Goal: Check status: Check status

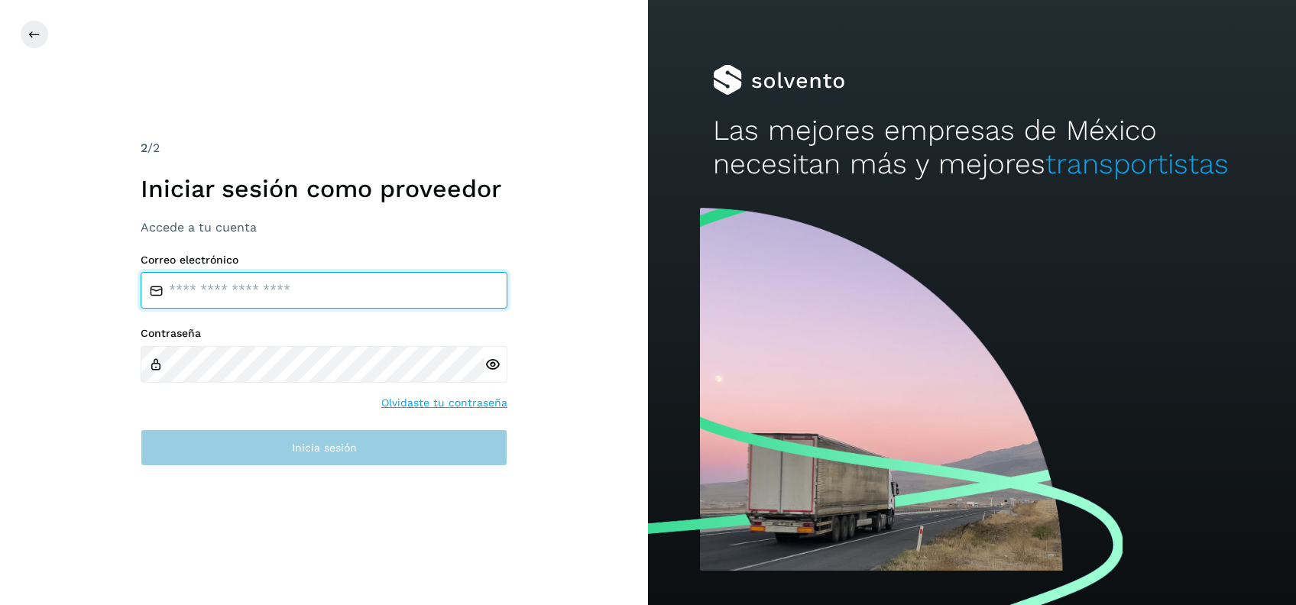
type input "**********"
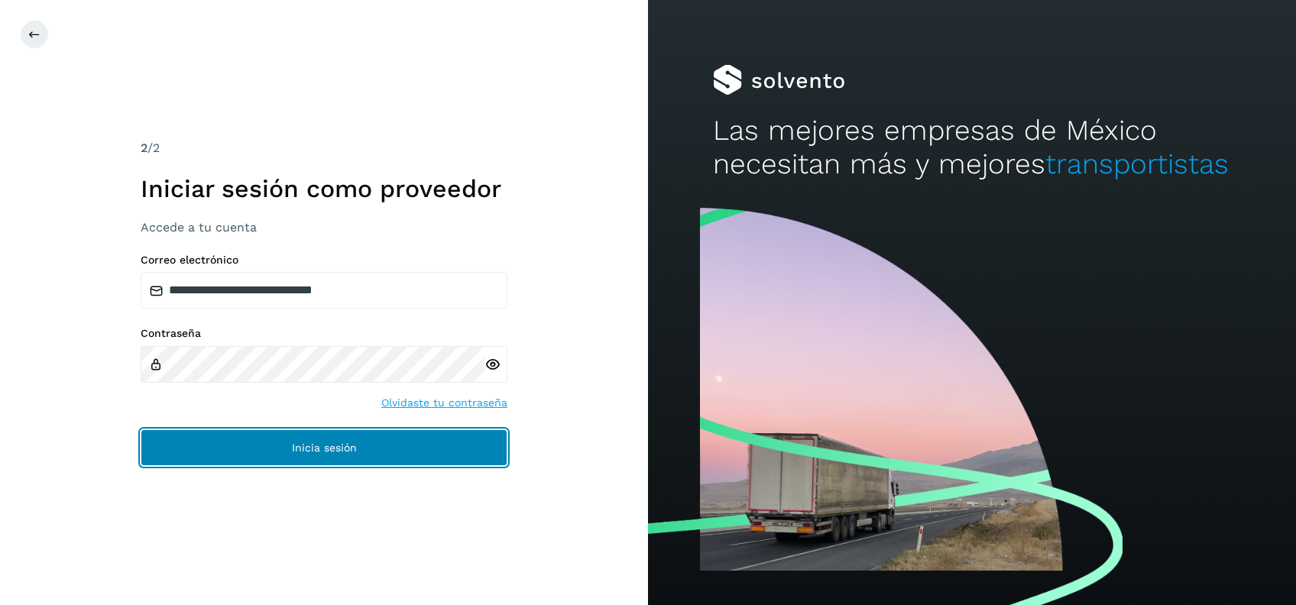
click at [346, 446] on span "Inicia sesión" at bounding box center [324, 448] width 65 height 11
click at [386, 456] on button "Inicia sesión" at bounding box center [324, 448] width 367 height 37
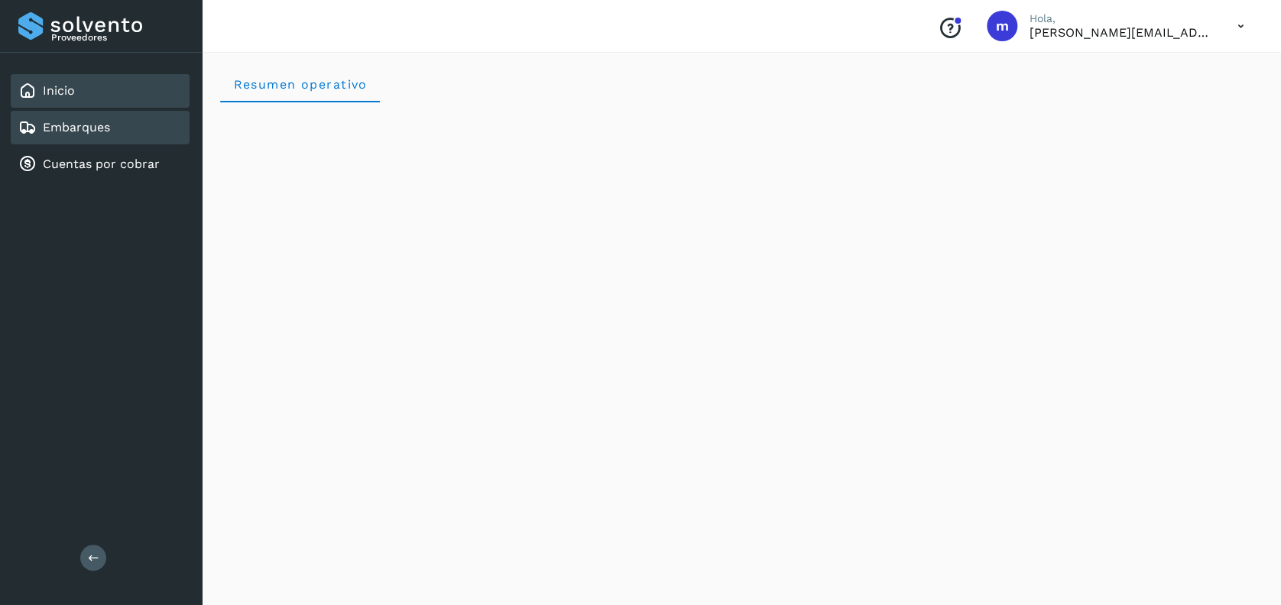
click at [95, 131] on link "Embarques" at bounding box center [76, 127] width 67 height 15
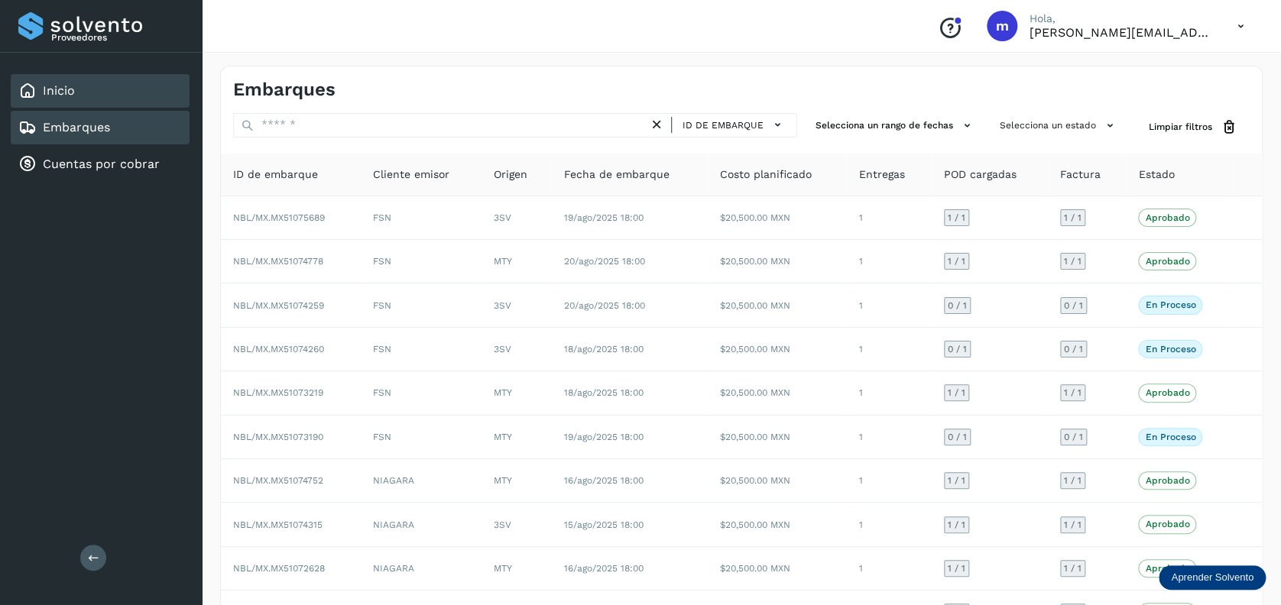
click at [85, 78] on div "Inicio" at bounding box center [100, 91] width 179 height 34
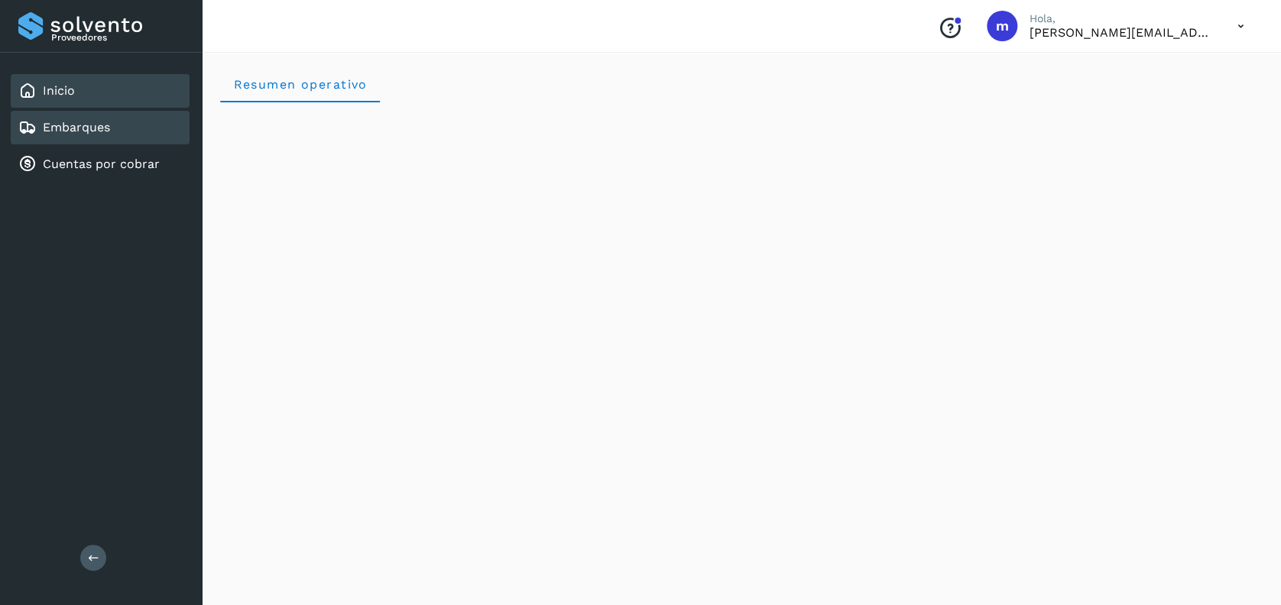
click at [92, 130] on link "Embarques" at bounding box center [76, 127] width 67 height 15
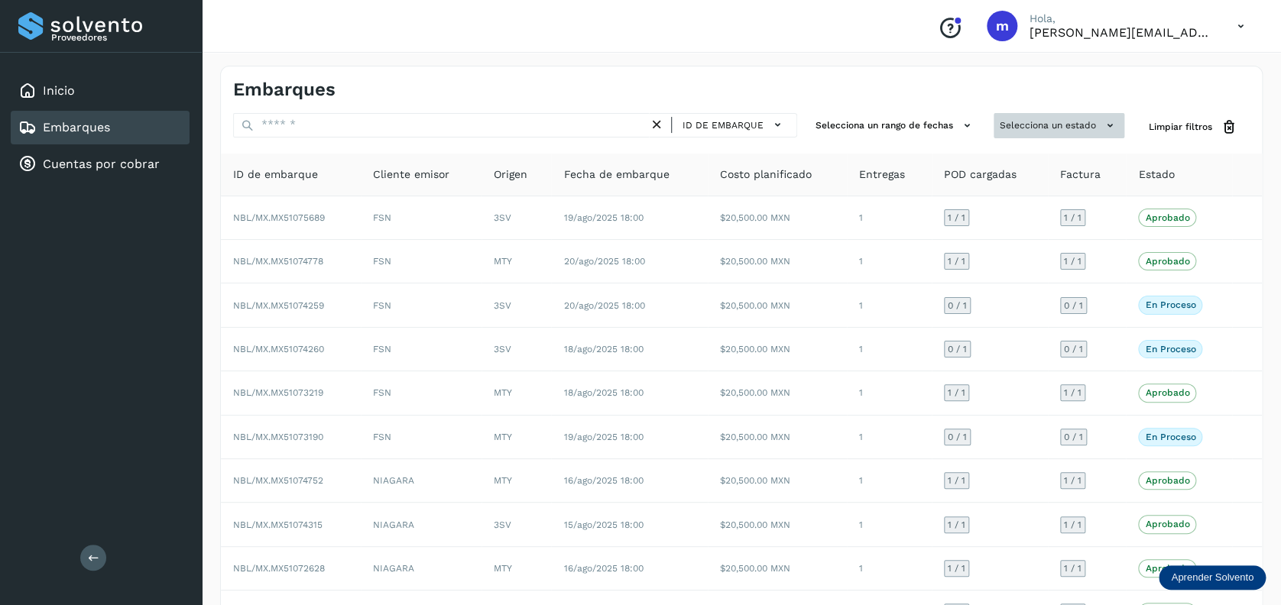
click at [1111, 125] on icon at bounding box center [1110, 126] width 16 height 16
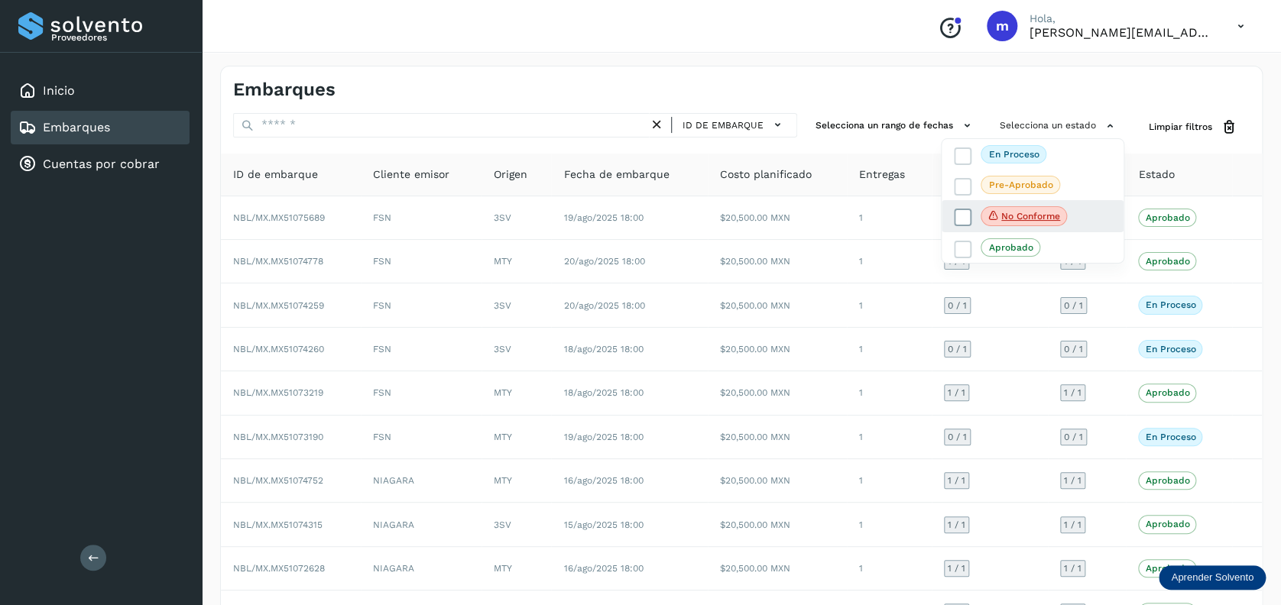
click at [1039, 222] on span "No conforme" at bounding box center [1024, 216] width 86 height 20
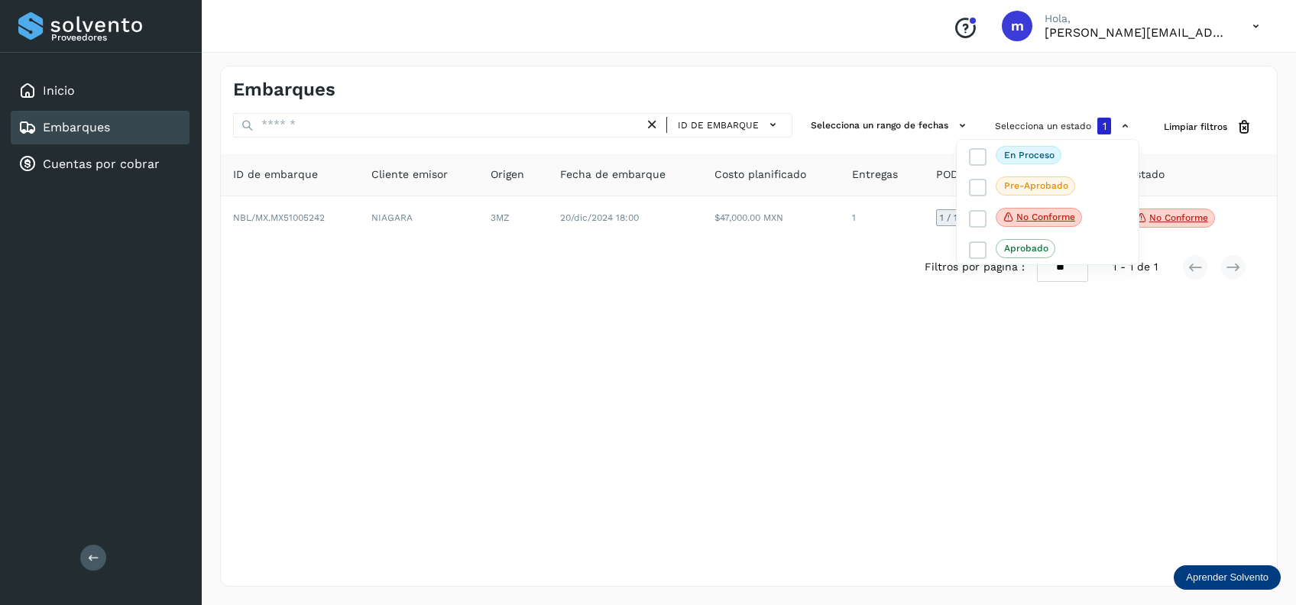
click at [1095, 465] on div at bounding box center [648, 302] width 1296 height 605
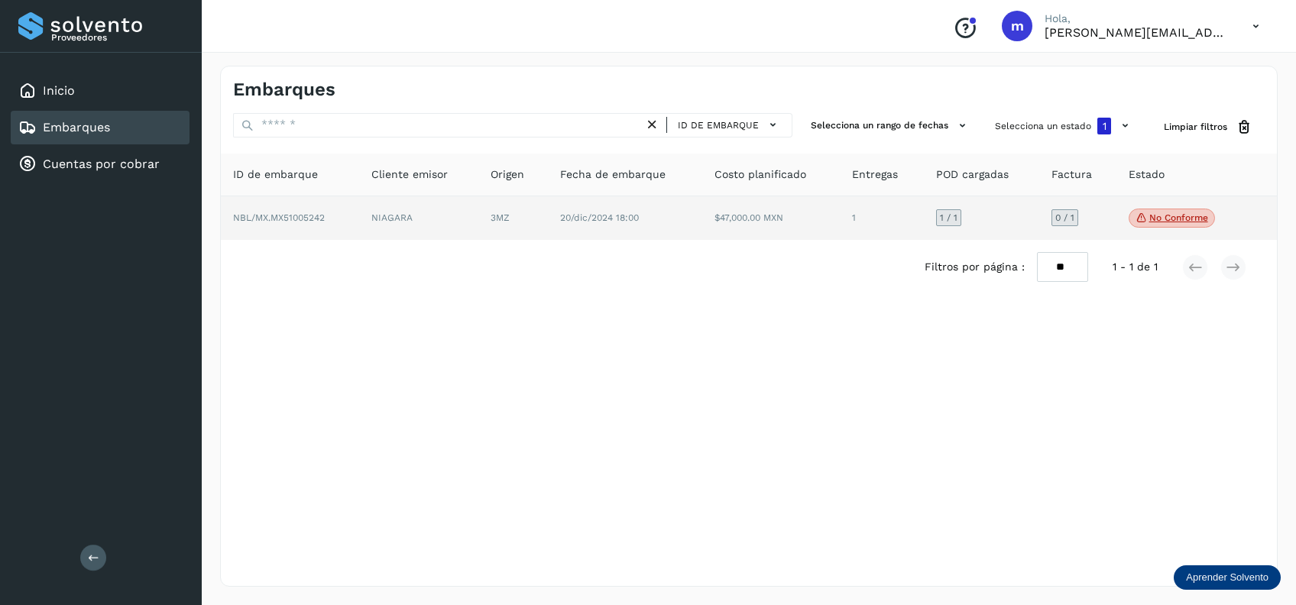
click at [1167, 218] on p "No conforme" at bounding box center [1179, 217] width 59 height 11
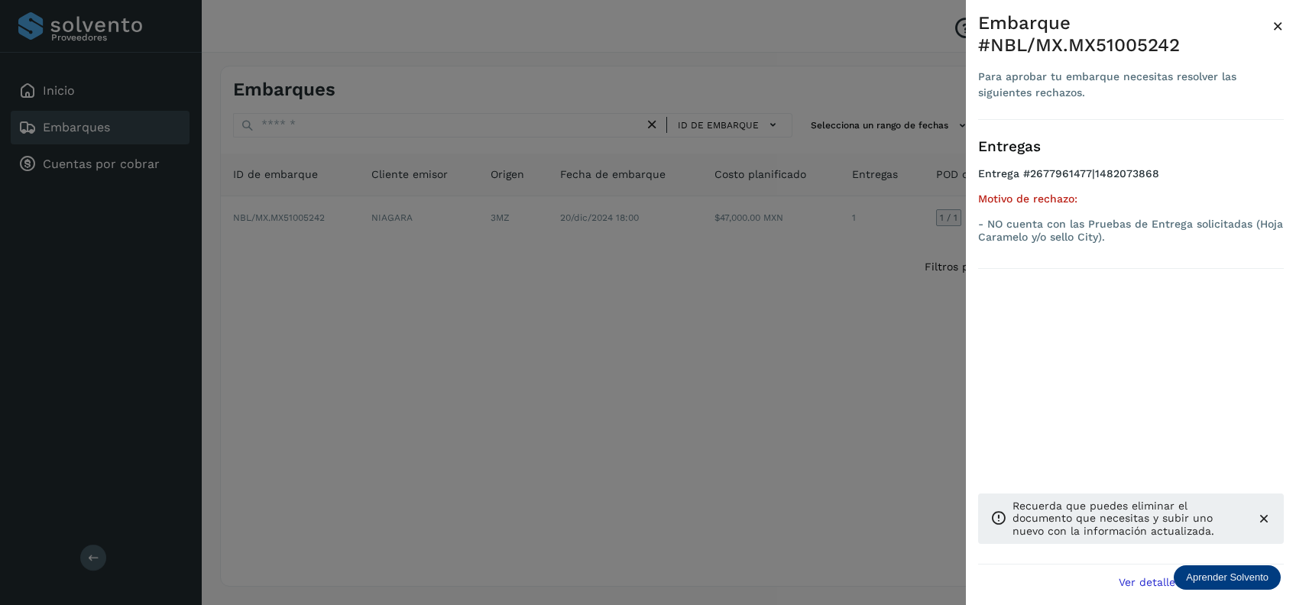
click at [247, 371] on div at bounding box center [648, 302] width 1296 height 605
